Goal: Obtain resource: Obtain resource

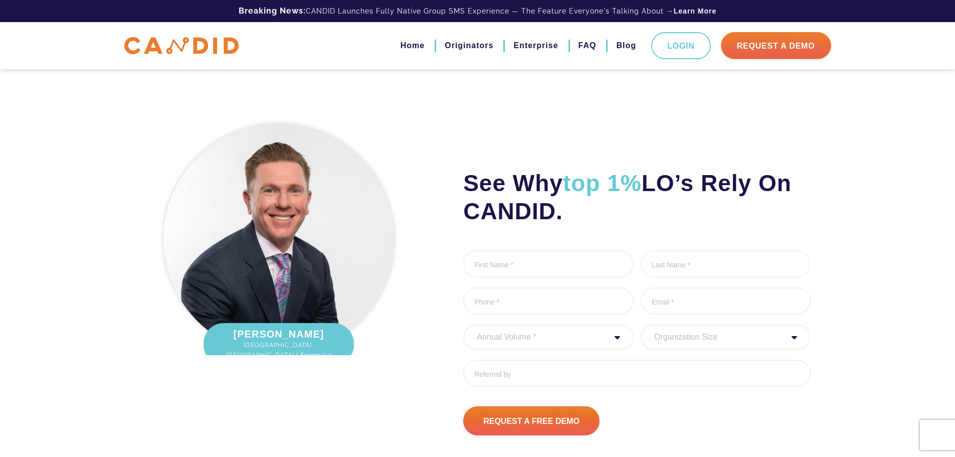
scroll to position [2470, 0]
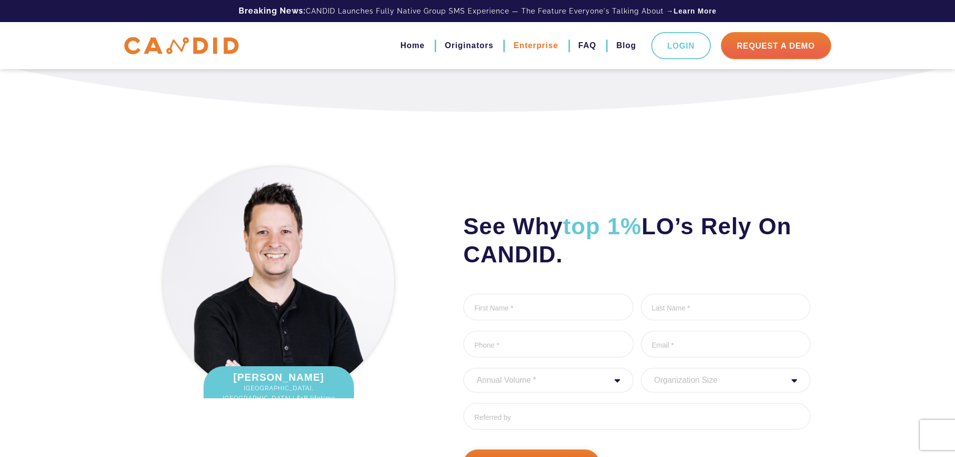
click at [538, 42] on link "Enterprise" at bounding box center [536, 45] width 45 height 17
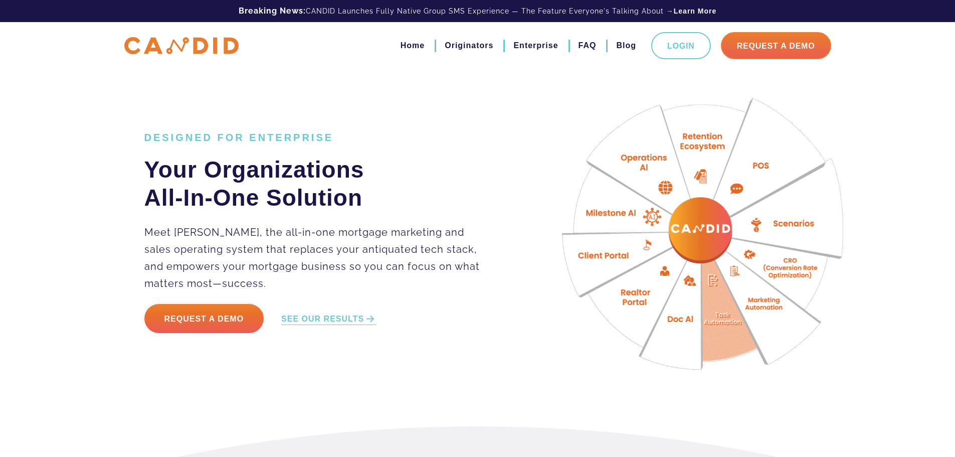
click at [419, 43] on link "Home" at bounding box center [413, 45] width 24 height 17
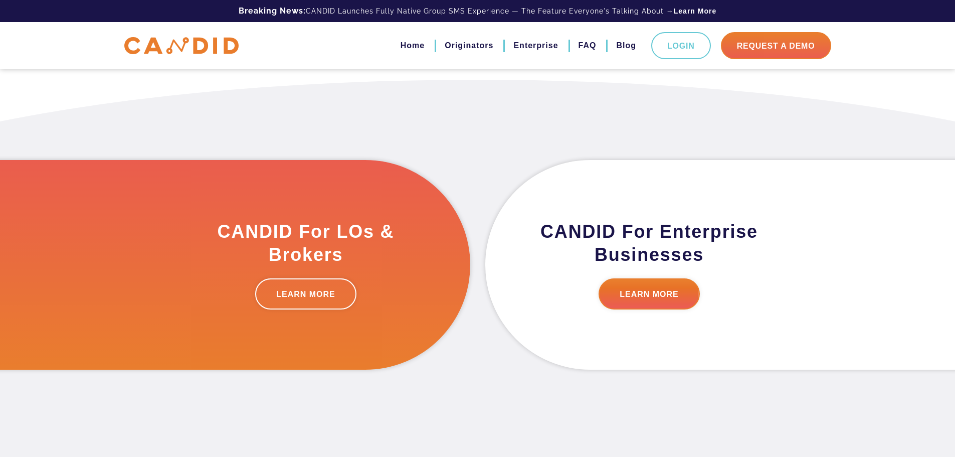
scroll to position [240, 0]
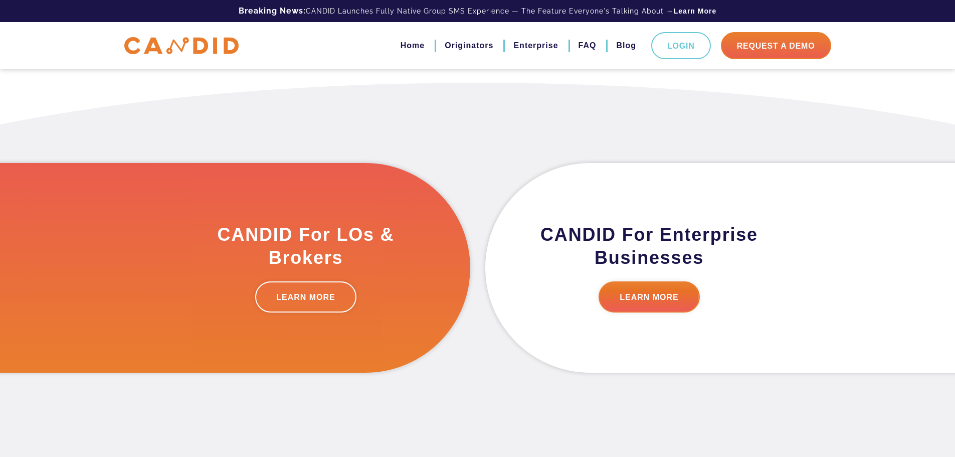
click at [0, 0] on div "✖ A FREE Guide direct to your email inbox. How to grow your volume from $6m/yr …" at bounding box center [0, 0] width 0 height 0
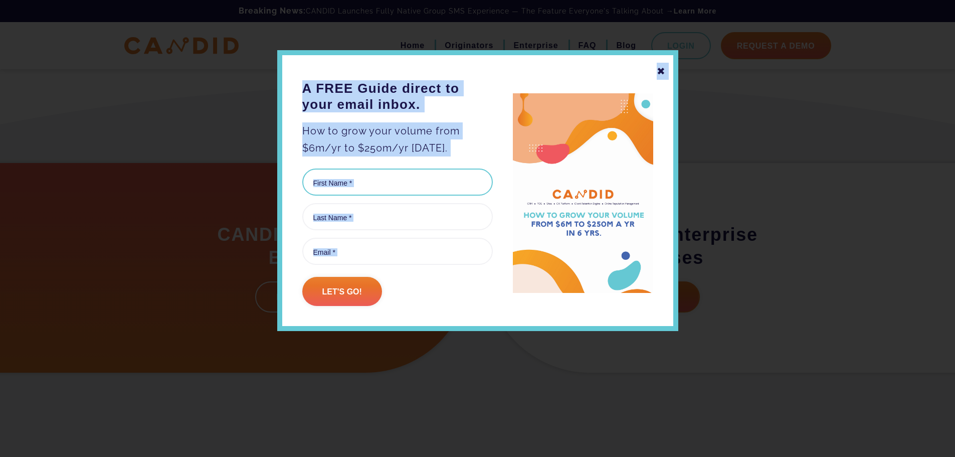
click at [377, 184] on input "First Name (Required)" at bounding box center [397, 182] width 191 height 27
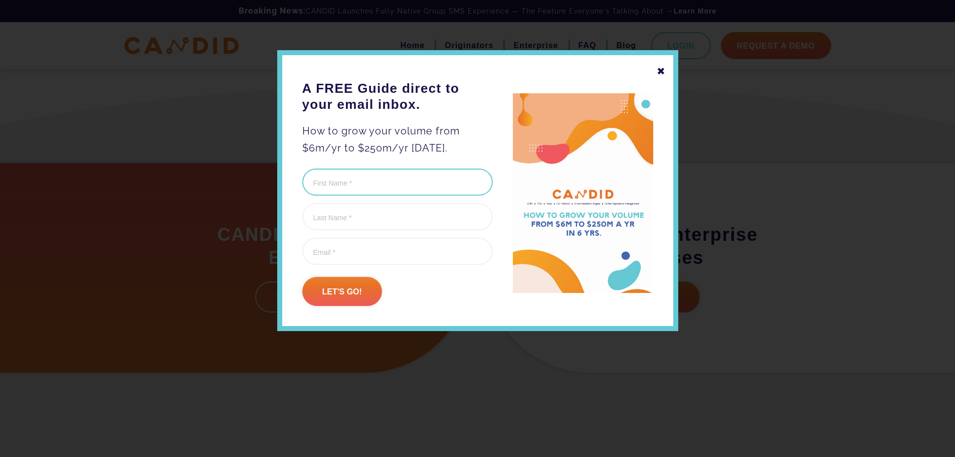
type input "Peter"
type input "Campbell"
type input "pcampbell@mtgxps.com"
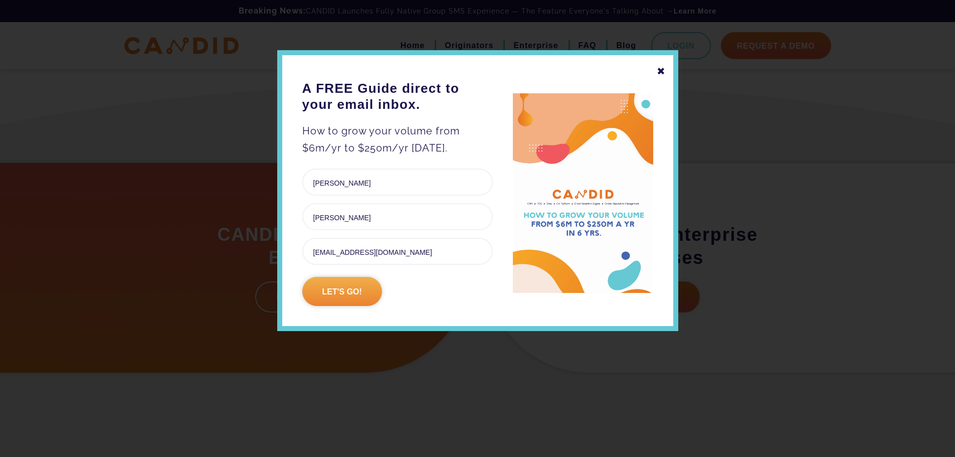
click at [356, 293] on input "Let's go!" at bounding box center [342, 291] width 80 height 29
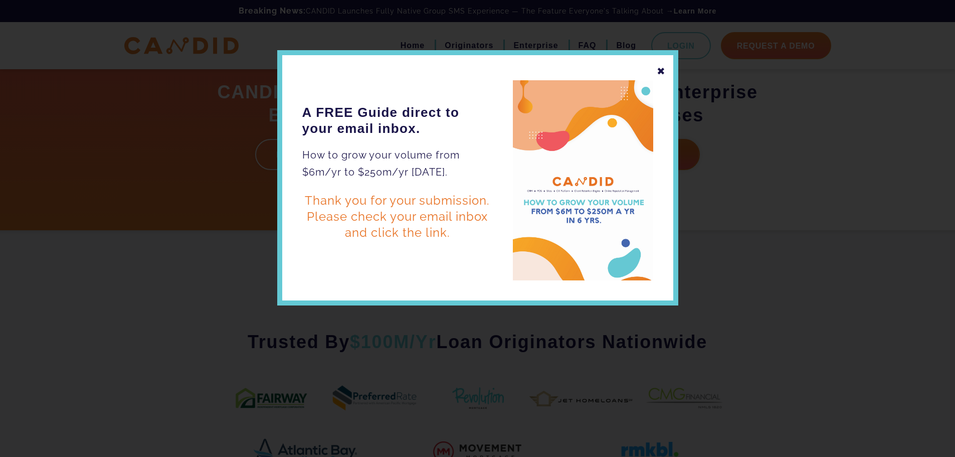
scroll to position [0, 0]
click at [664, 73] on div "✖" at bounding box center [661, 71] width 9 height 17
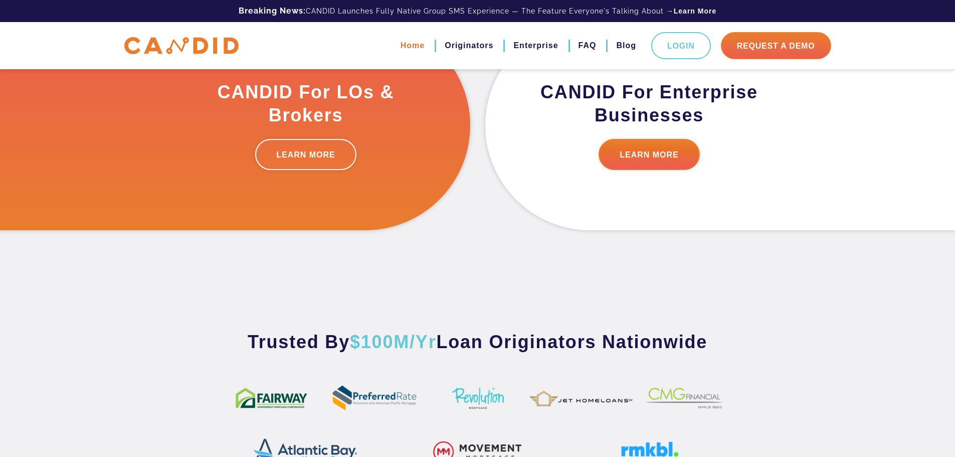
click at [411, 45] on link "Home" at bounding box center [413, 45] width 24 height 17
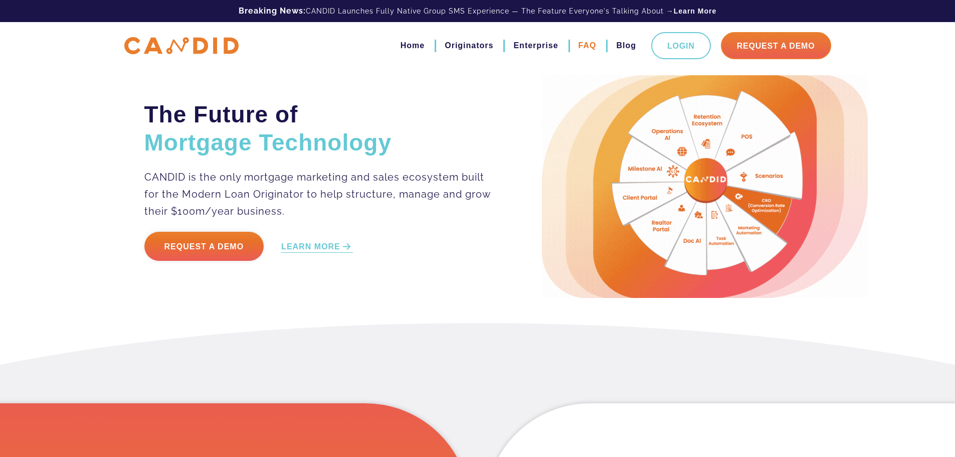
click at [586, 43] on link "FAQ" at bounding box center [588, 45] width 18 height 17
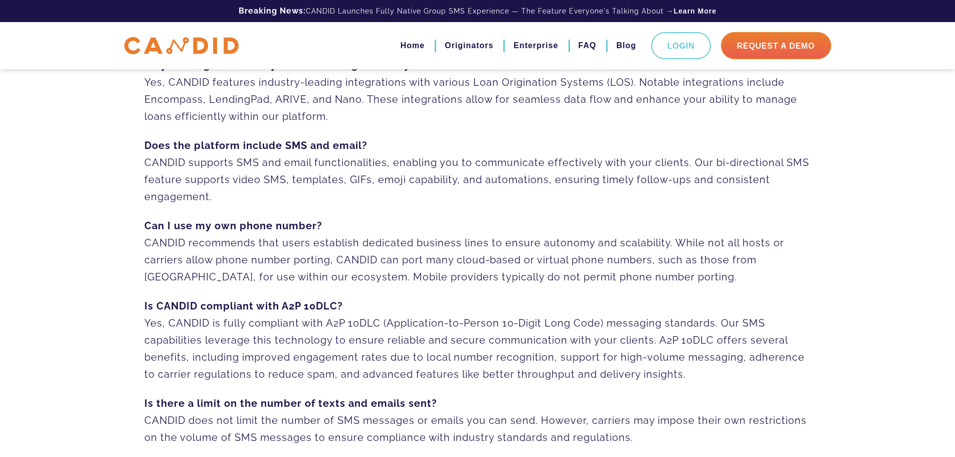
scroll to position [301, 0]
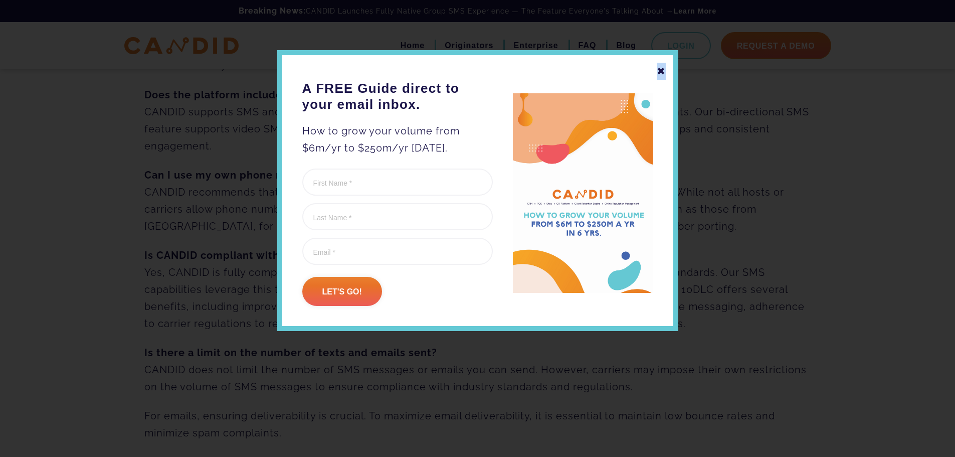
click at [662, 69] on div "✖" at bounding box center [661, 71] width 9 height 17
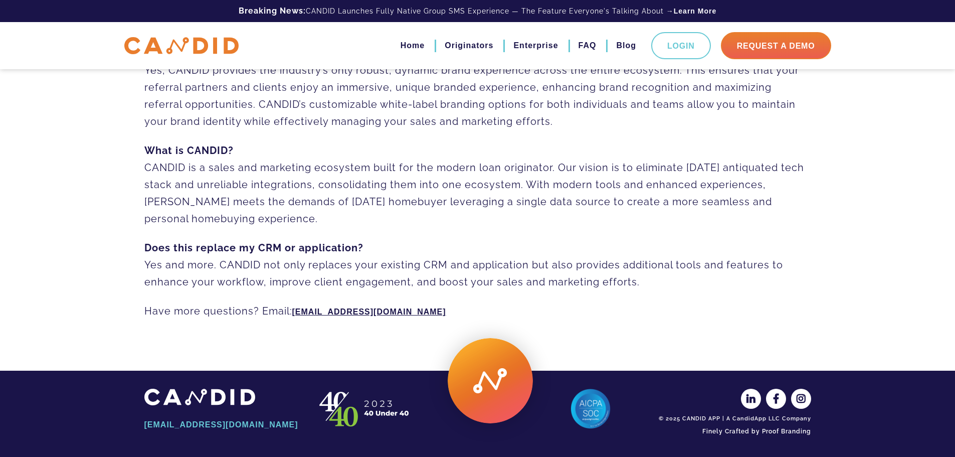
scroll to position [710, 0]
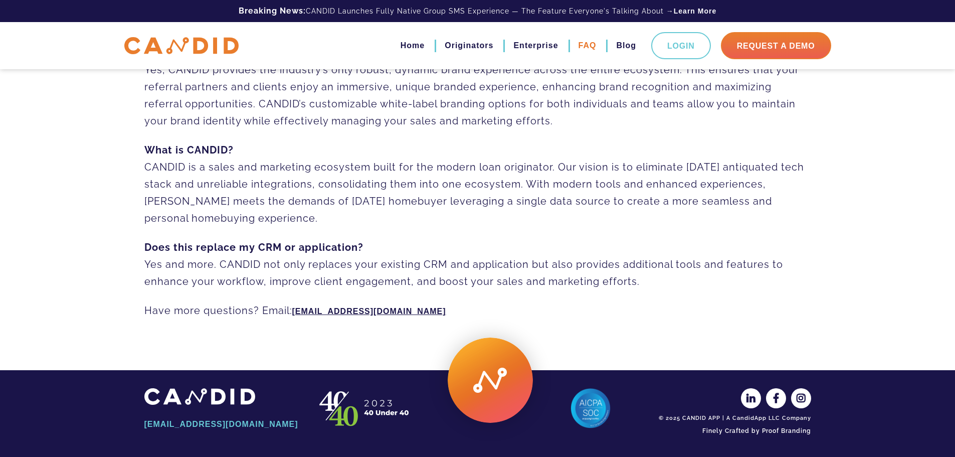
click at [590, 42] on link "FAQ" at bounding box center [588, 45] width 18 height 17
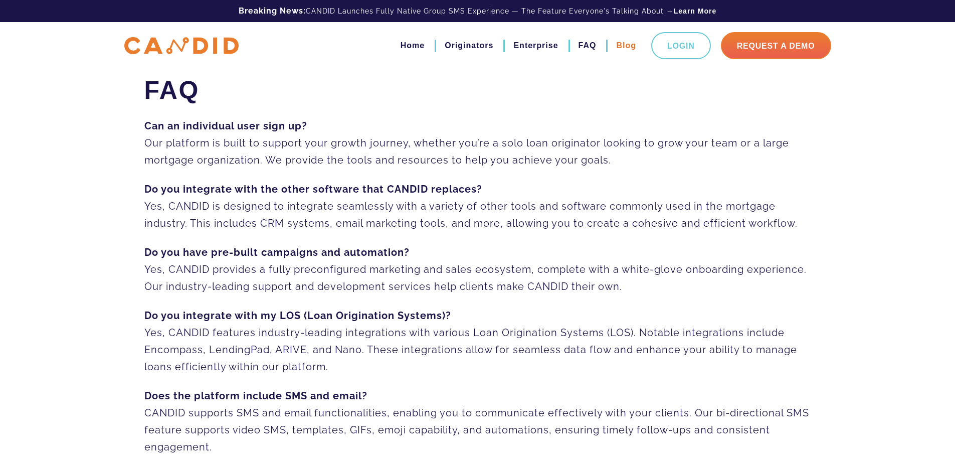
click at [634, 46] on link "Blog" at bounding box center [626, 45] width 20 height 17
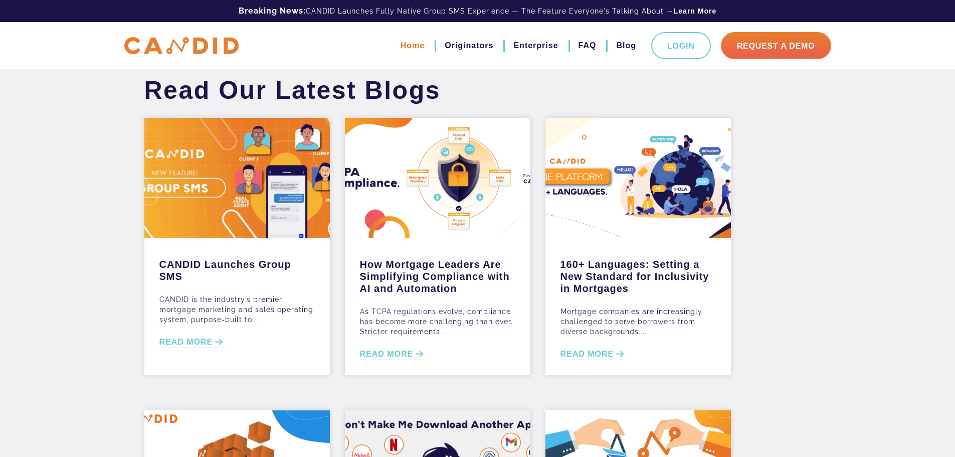
click at [419, 47] on link "Home" at bounding box center [413, 45] width 24 height 17
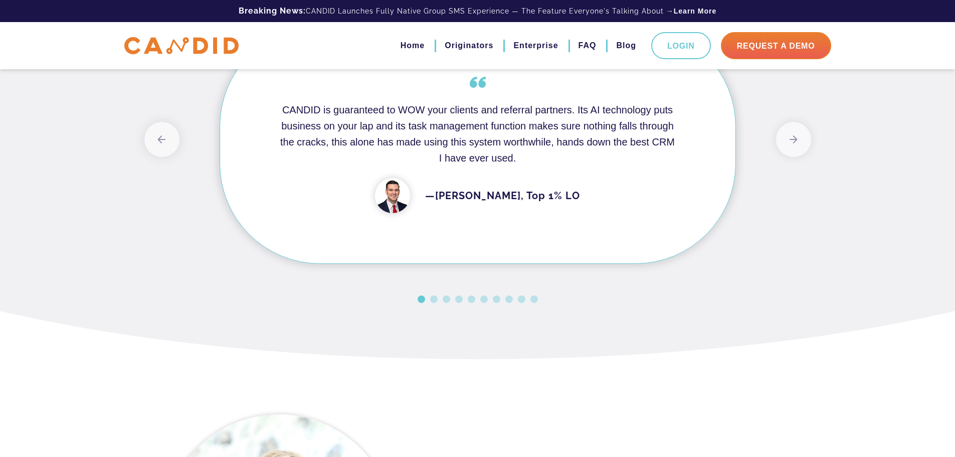
scroll to position [1154, 0]
